Goal: Information Seeking & Learning: Learn about a topic

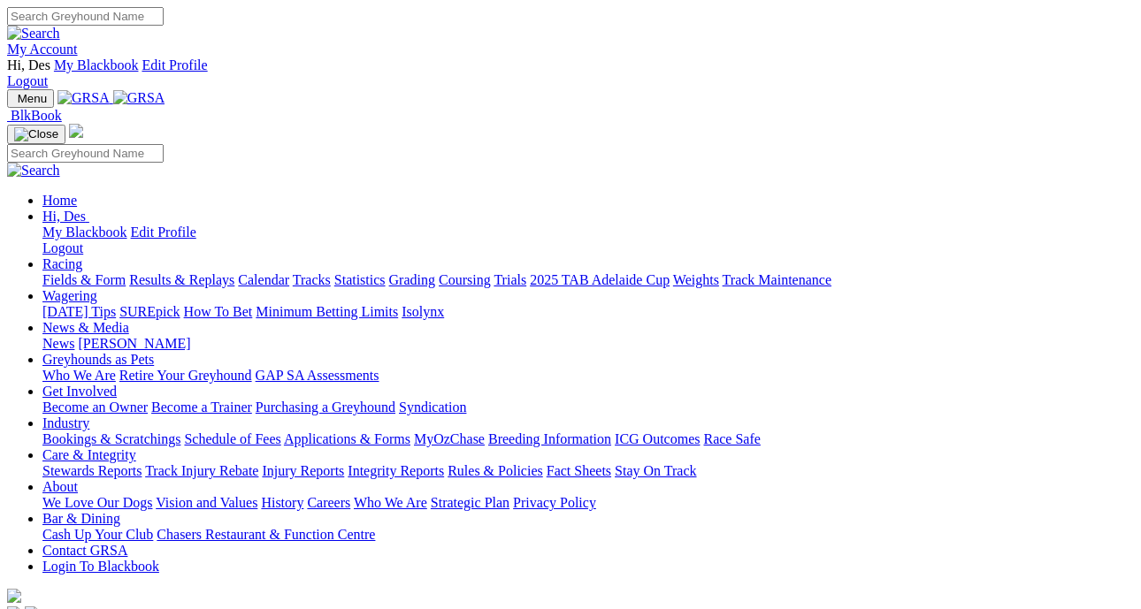
click at [82, 256] on link "Racing" at bounding box center [62, 263] width 40 height 15
click at [234, 272] on link "Results & Replays" at bounding box center [181, 279] width 105 height 15
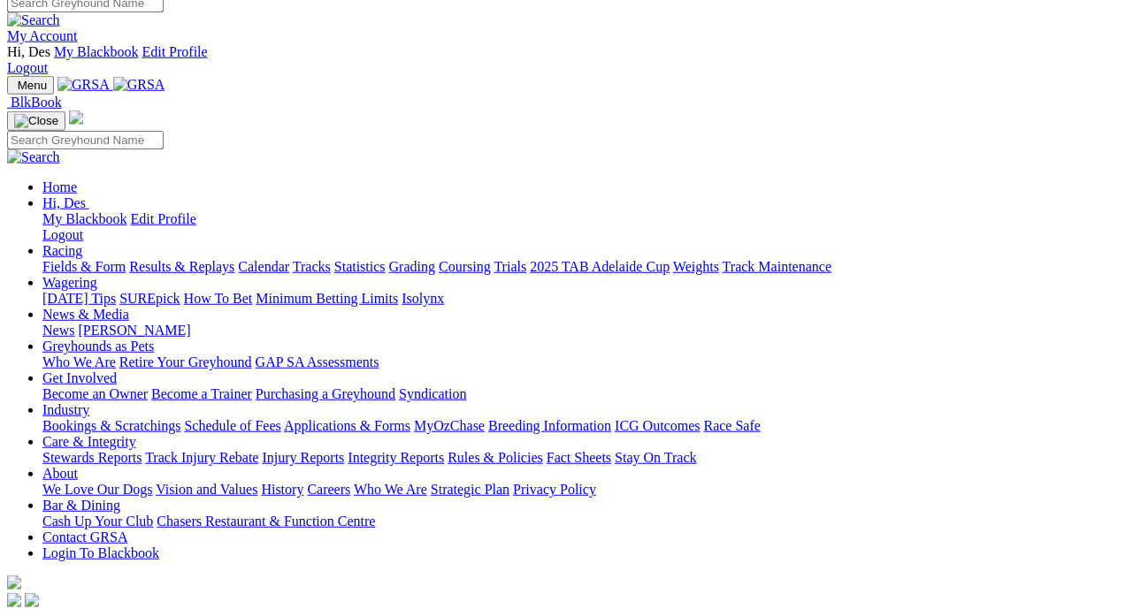
scroll to position [30, 0]
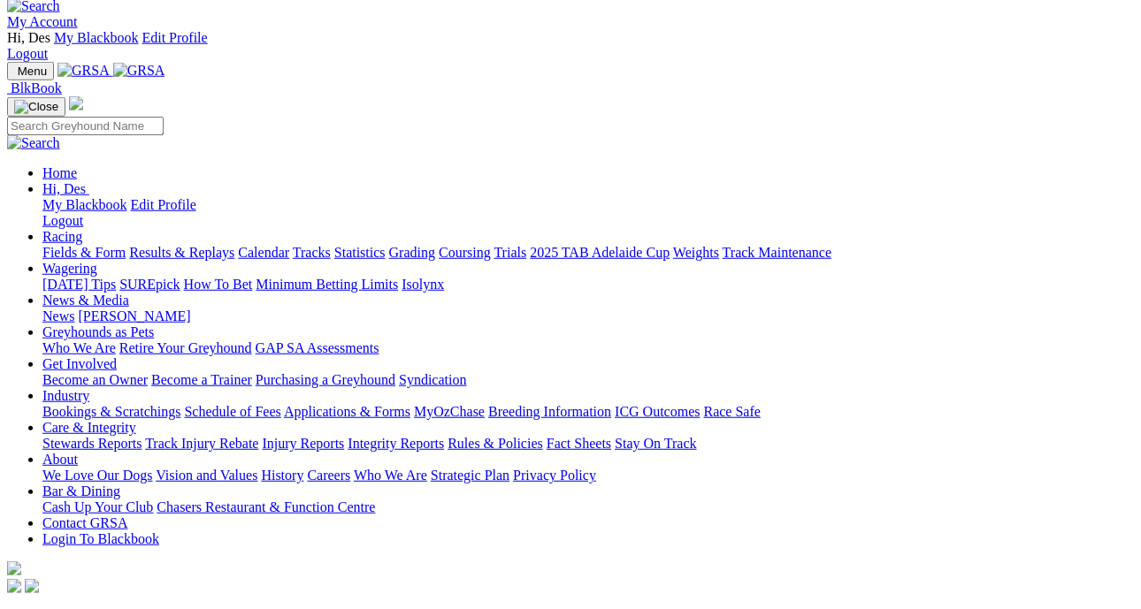
click at [74, 309] on link "News" at bounding box center [58, 316] width 32 height 15
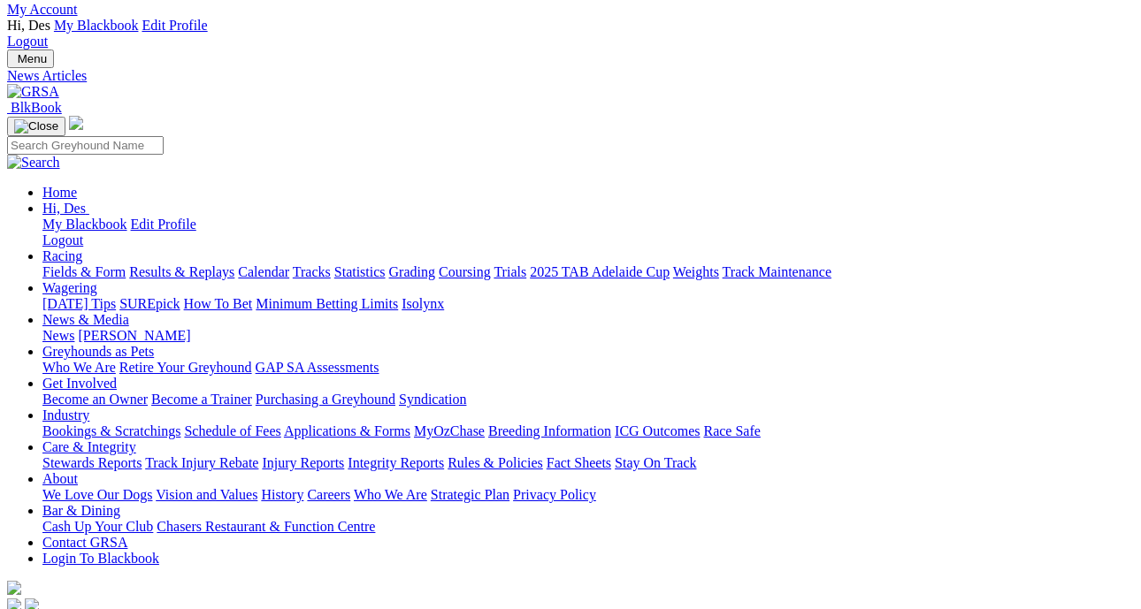
scroll to position [40, 0]
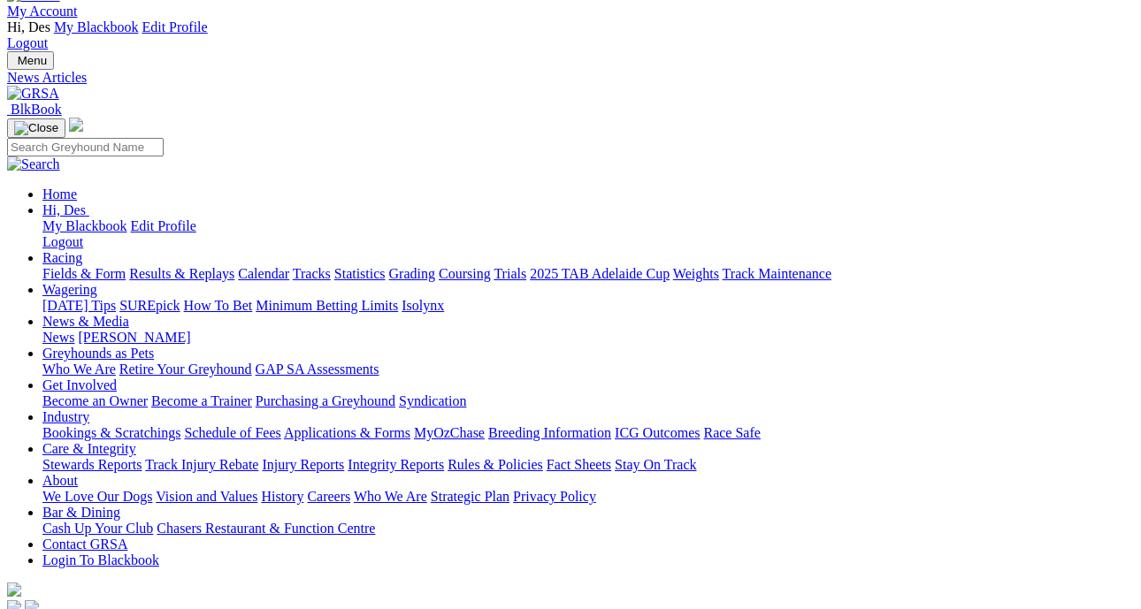
click at [70, 266] on link "Fields & Form" at bounding box center [83, 273] width 83 height 15
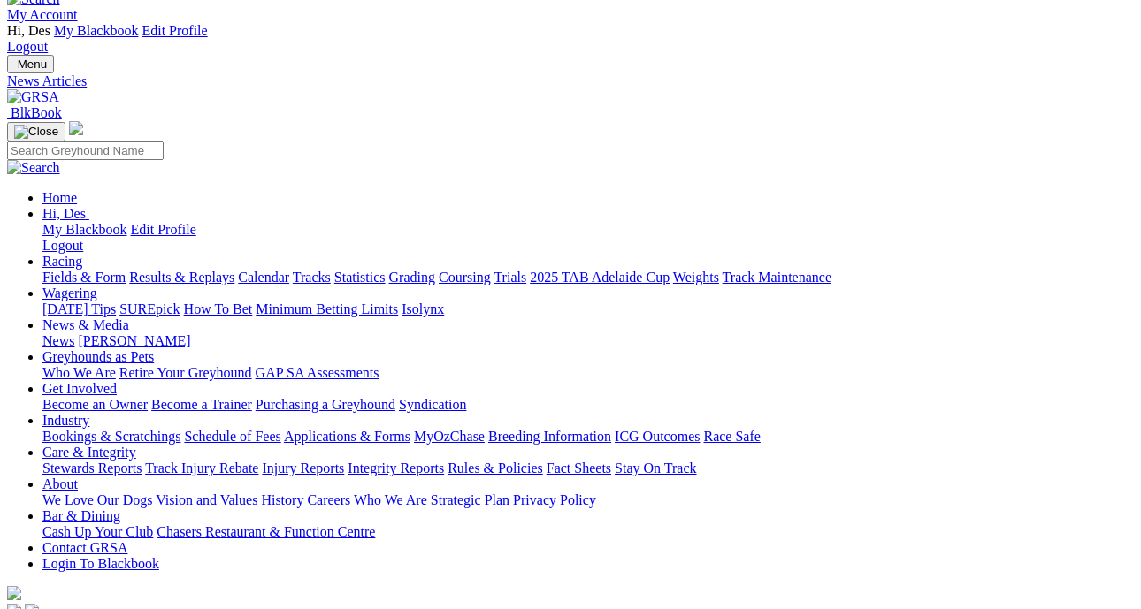
scroll to position [34, 0]
